Goal: Information Seeking & Learning: Learn about a topic

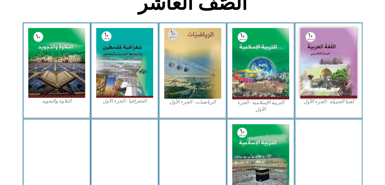
scroll to position [276, 0]
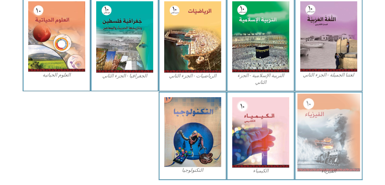
click at [324, 119] on img at bounding box center [328, 132] width 63 height 78
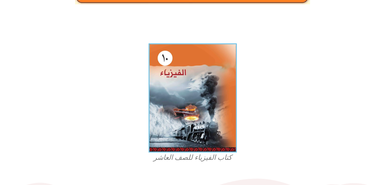
scroll to position [129, 0]
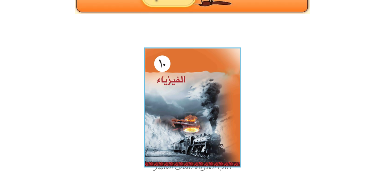
click at [191, 109] on img at bounding box center [192, 107] width 97 height 120
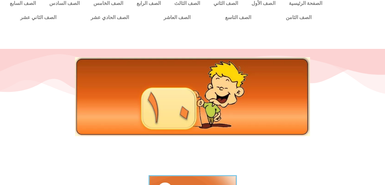
scroll to position [6, 0]
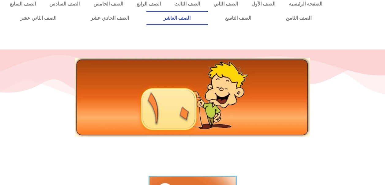
click at [208, 18] on link "الصف العاشر" at bounding box center [178, 18] width 62 height 14
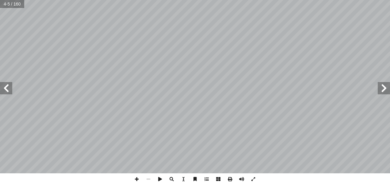
click at [390, 56] on html "الصفحة الرئيسية الصف الأول الصف الثاني الصف الثالث الصف الرابع الصف الخامس الصف…" at bounding box center [195, 28] width 390 height 56
click at [140, 179] on span at bounding box center [137, 179] width 12 height 12
click at [187, 56] on html "الصفحة الرئيسية الصف الأول الصف الثاني الصف الثالث الصف الرابع الصف الخامس الصف…" at bounding box center [195, 28] width 390 height 56
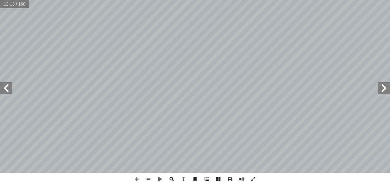
click at [147, 178] on span at bounding box center [149, 179] width 12 height 12
click at [137, 178] on span at bounding box center [137, 179] width 12 height 12
click at [149, 181] on span at bounding box center [149, 179] width 12 height 12
click at [135, 178] on span at bounding box center [137, 179] width 12 height 12
click at [135, 177] on span at bounding box center [137, 179] width 12 height 12
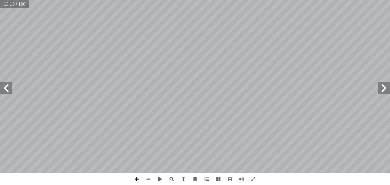
click at [135, 177] on span at bounding box center [137, 179] width 12 height 12
click at [148, 175] on span at bounding box center [149, 179] width 12 height 12
click at [390, 56] on html "الصفحة الرئيسية الصف الأول الصف الثاني الصف الثالث الصف الرابع الصف الخامس الصف…" at bounding box center [195, 28] width 390 height 56
click at [140, 179] on span at bounding box center [137, 179] width 12 height 12
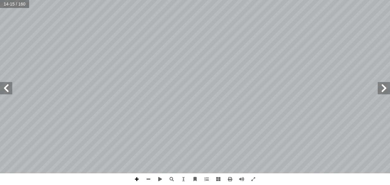
click at [140, 178] on span at bounding box center [137, 179] width 12 height 12
click at [227, 56] on html "الصفحة الرئيسية الصف الأول الصف الثاني الصف الثالث الصف الرابع الصف الخامس الصف…" at bounding box center [195, 28] width 390 height 56
click at [151, 177] on span at bounding box center [149, 179] width 12 height 12
click at [151, 180] on span at bounding box center [149, 179] width 12 height 12
click at [2, 88] on span at bounding box center [6, 88] width 12 height 12
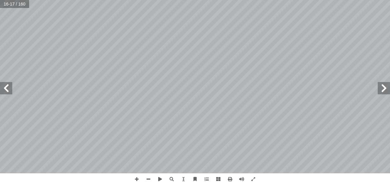
drag, startPoint x: 378, startPoint y: 87, endPoint x: 382, endPoint y: 90, distance: 4.4
click at [379, 89] on span at bounding box center [384, 88] width 12 height 12
click at [387, 90] on span at bounding box center [384, 88] width 12 height 12
click at [150, 178] on span at bounding box center [149, 179] width 12 height 12
click at [137, 180] on span at bounding box center [137, 179] width 12 height 12
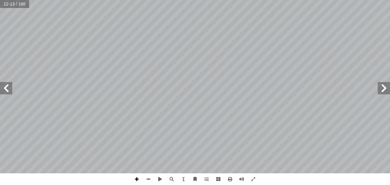
click at [137, 180] on span at bounding box center [137, 179] width 12 height 12
click at [85, 56] on html "الصفحة الرئيسية الصف الأول الصف الثاني الصف الثالث الصف الرابع الصف الخامس الصف…" at bounding box center [195, 28] width 390 height 56
click at [151, 183] on span at bounding box center [149, 179] width 12 height 12
click at [150, 180] on span at bounding box center [149, 179] width 12 height 12
click at [0, 56] on html "الصفحة الرئيسية الصف الأول الصف الثاني الصف الثالث الصف الرابع الصف الخامس الصف…" at bounding box center [195, 28] width 390 height 56
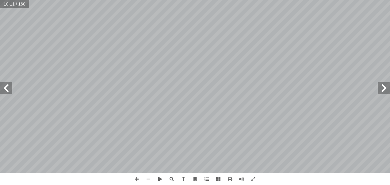
click at [0, 56] on html "الصفحة الرئيسية الصف الأول الصف الثاني الصف الثالث الصف الرابع الصف الخامس الصف…" at bounding box center [195, 28] width 390 height 56
click at [390, 56] on html "الصفحة الرئيسية الصف الأول الصف الثاني الصف الثالث الصف الرابع الصف الخامس الصف…" at bounding box center [195, 28] width 390 height 56
click at [139, 177] on span at bounding box center [137, 179] width 12 height 12
click at [149, 178] on span at bounding box center [149, 179] width 12 height 12
click at [390, 56] on html "الصفحة الرئيسية الصف الأول الصف الثاني الصف الثالث الصف الرابع الصف الخامس الصف…" at bounding box center [195, 28] width 390 height 56
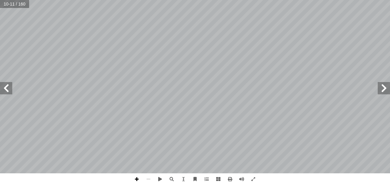
click at [139, 179] on span at bounding box center [137, 179] width 12 height 12
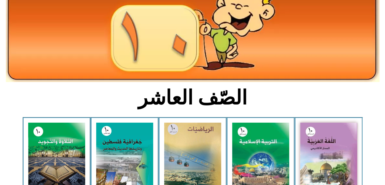
scroll to position [61, 0]
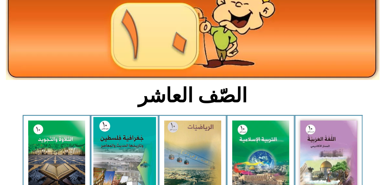
click at [126, 137] on img at bounding box center [124, 155] width 63 height 77
